Goal: Task Accomplishment & Management: Manage account settings

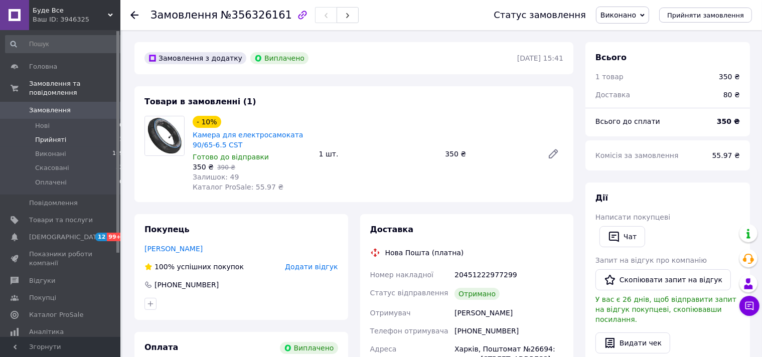
click at [49, 135] on span "Прийняті" at bounding box center [50, 139] width 31 height 9
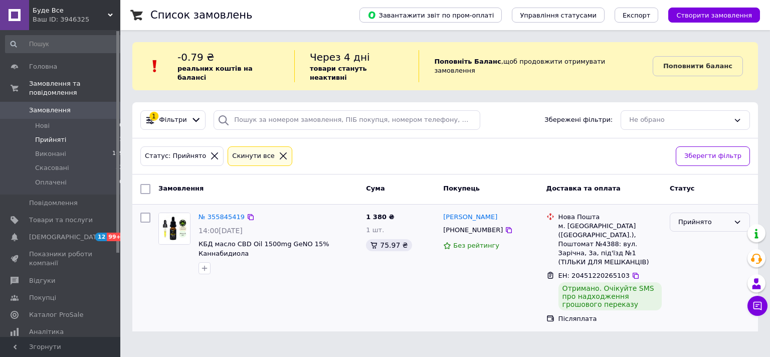
click at [733, 213] on div "Прийнято" at bounding box center [710, 223] width 80 height 20
click at [700, 234] on li "Виконано" at bounding box center [710, 243] width 79 height 19
click at [688, 62] on b "Поповнити баланс" at bounding box center [698, 66] width 69 height 8
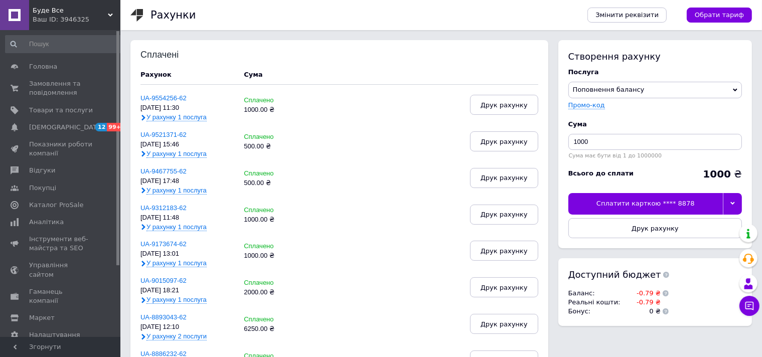
click at [731, 203] on icon at bounding box center [732, 203] width 5 height 3
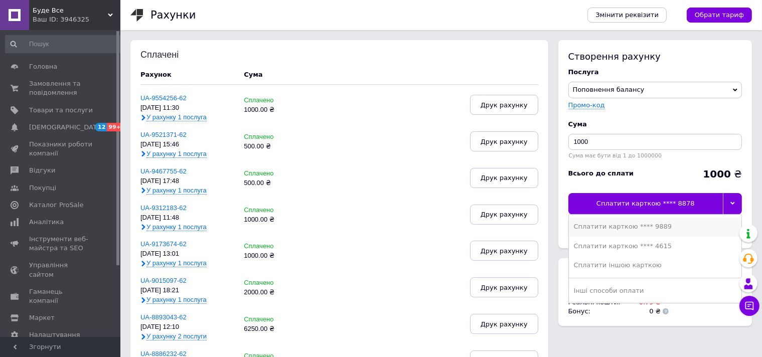
click at [659, 225] on div "Сплатити карткою **** 9889" at bounding box center [655, 226] width 163 height 9
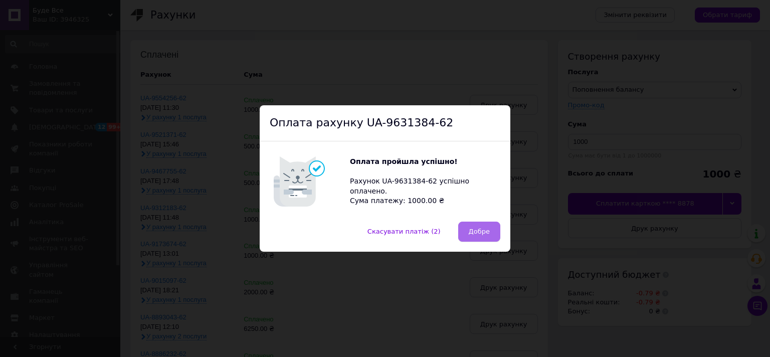
click at [479, 233] on span "Добре" at bounding box center [479, 232] width 21 height 8
